Goal: Entertainment & Leisure: Browse casually

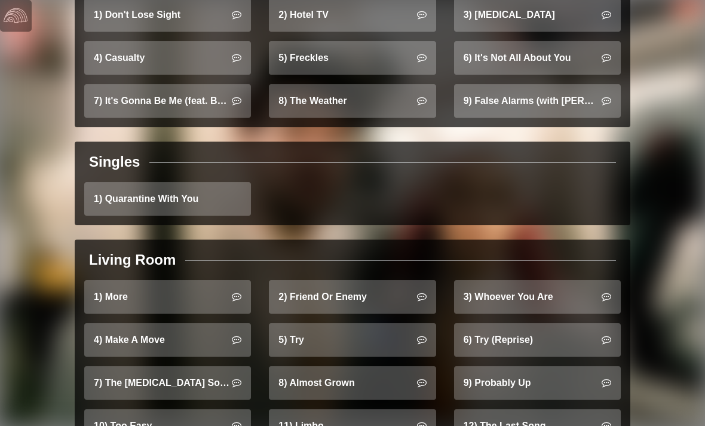
scroll to position [1205, 0]
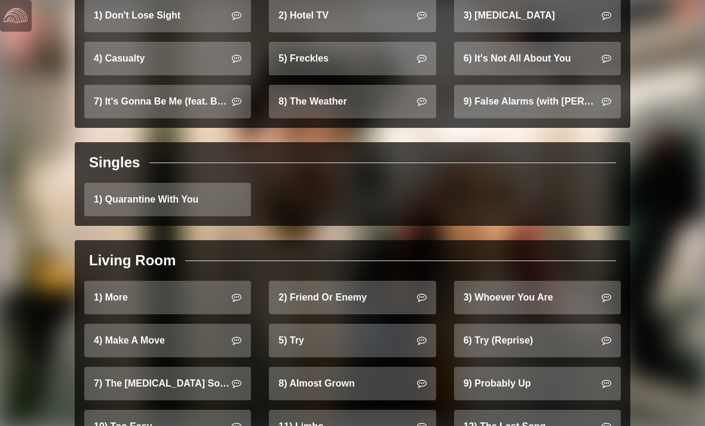
click at [380, 324] on link "5) Try" at bounding box center [352, 340] width 167 height 33
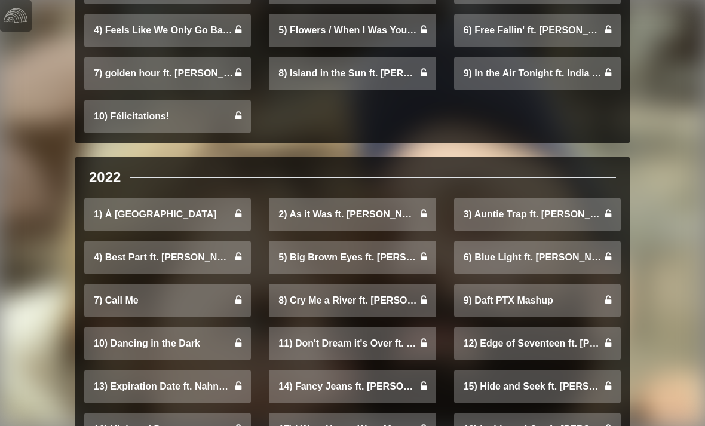
scroll to position [747, 0]
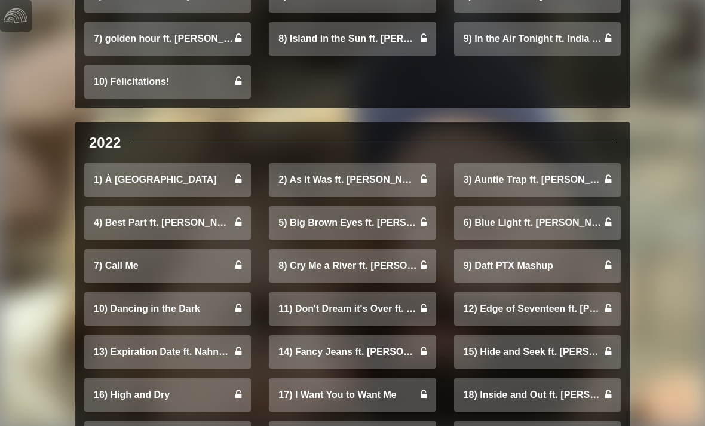
click at [213, 314] on link "10) Dancing in the Dark" at bounding box center [167, 308] width 167 height 33
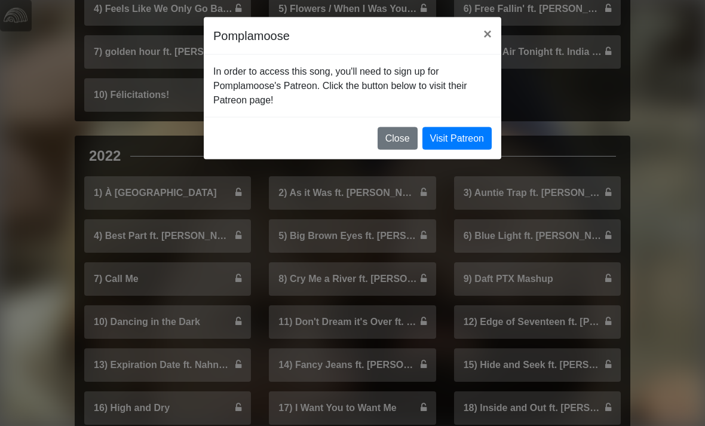
scroll to position [731, 0]
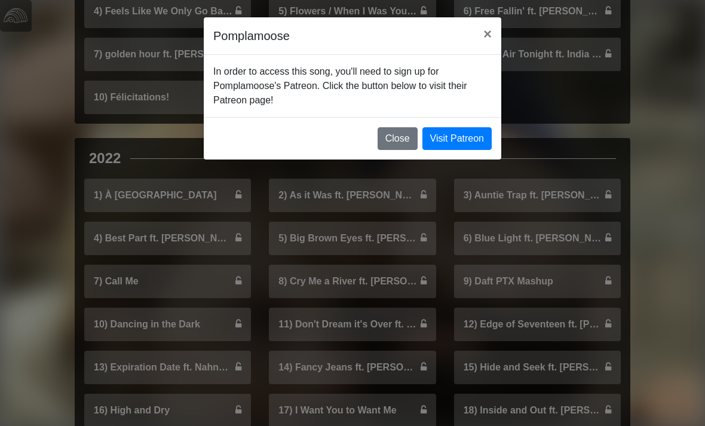
click at [403, 147] on button "Close" at bounding box center [397, 138] width 40 height 23
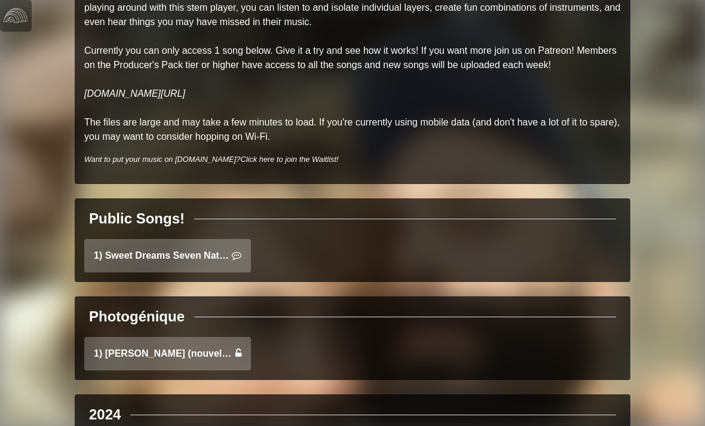
scroll to position [0, 0]
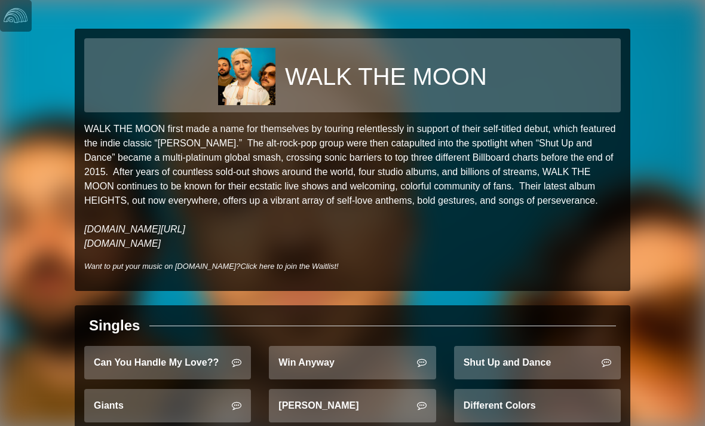
click at [227, 377] on link "Can You Handle My Love??" at bounding box center [167, 362] width 167 height 33
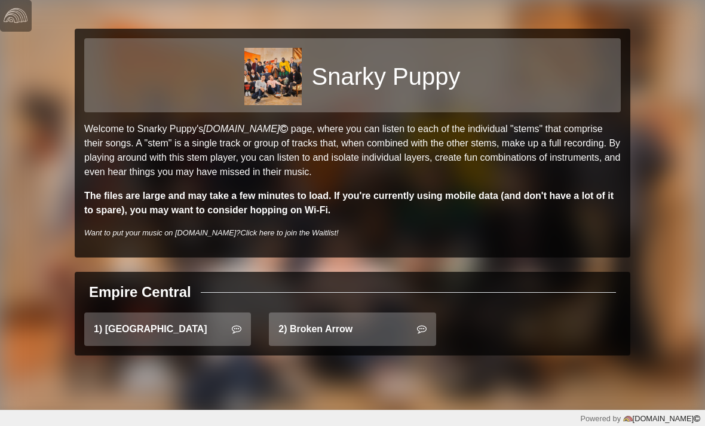
click at [359, 332] on link "2) Broken Arrow" at bounding box center [352, 328] width 167 height 33
